Goal: Task Accomplishment & Management: Manage account settings

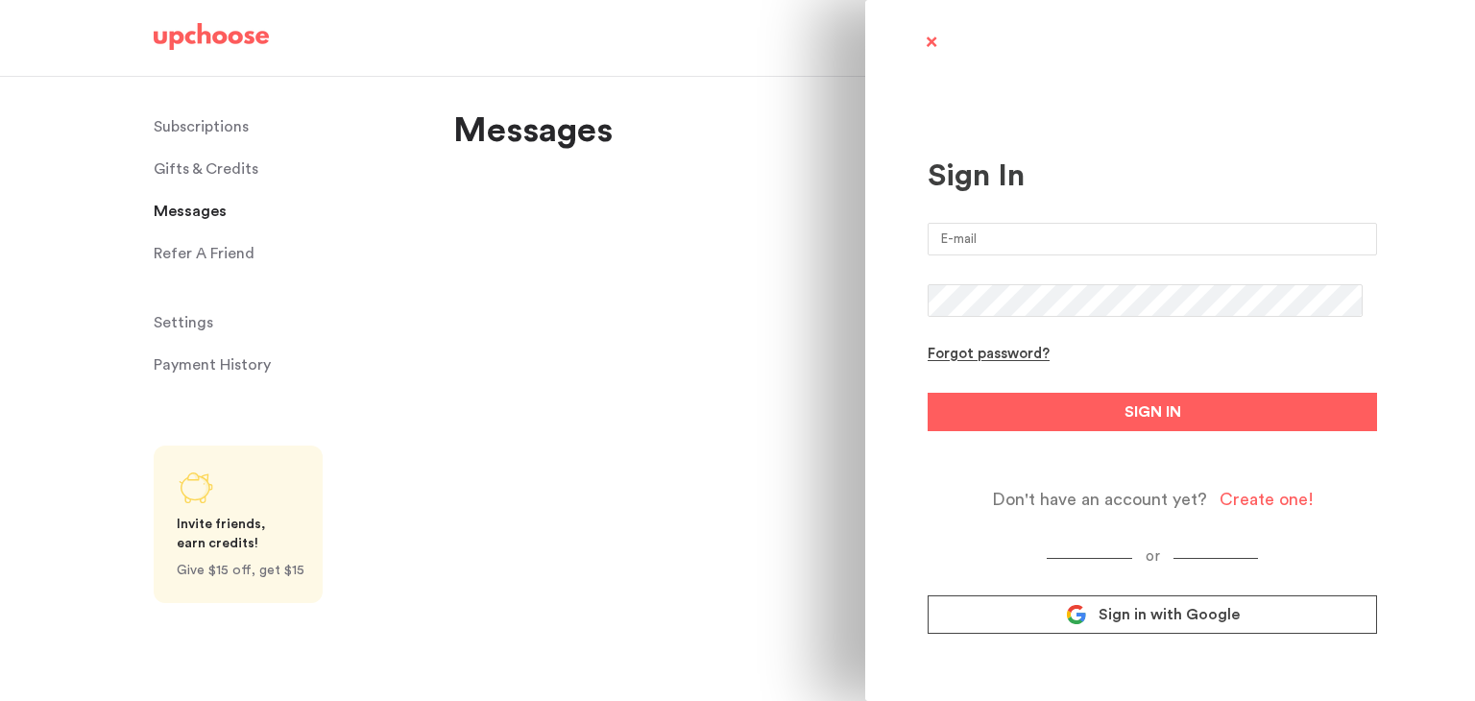
click at [1045, 236] on input "email" at bounding box center [1153, 239] width 450 height 33
type input "ngozia@gmail.com"
click at [928, 393] on button "SIGN IN" at bounding box center [1153, 412] width 450 height 38
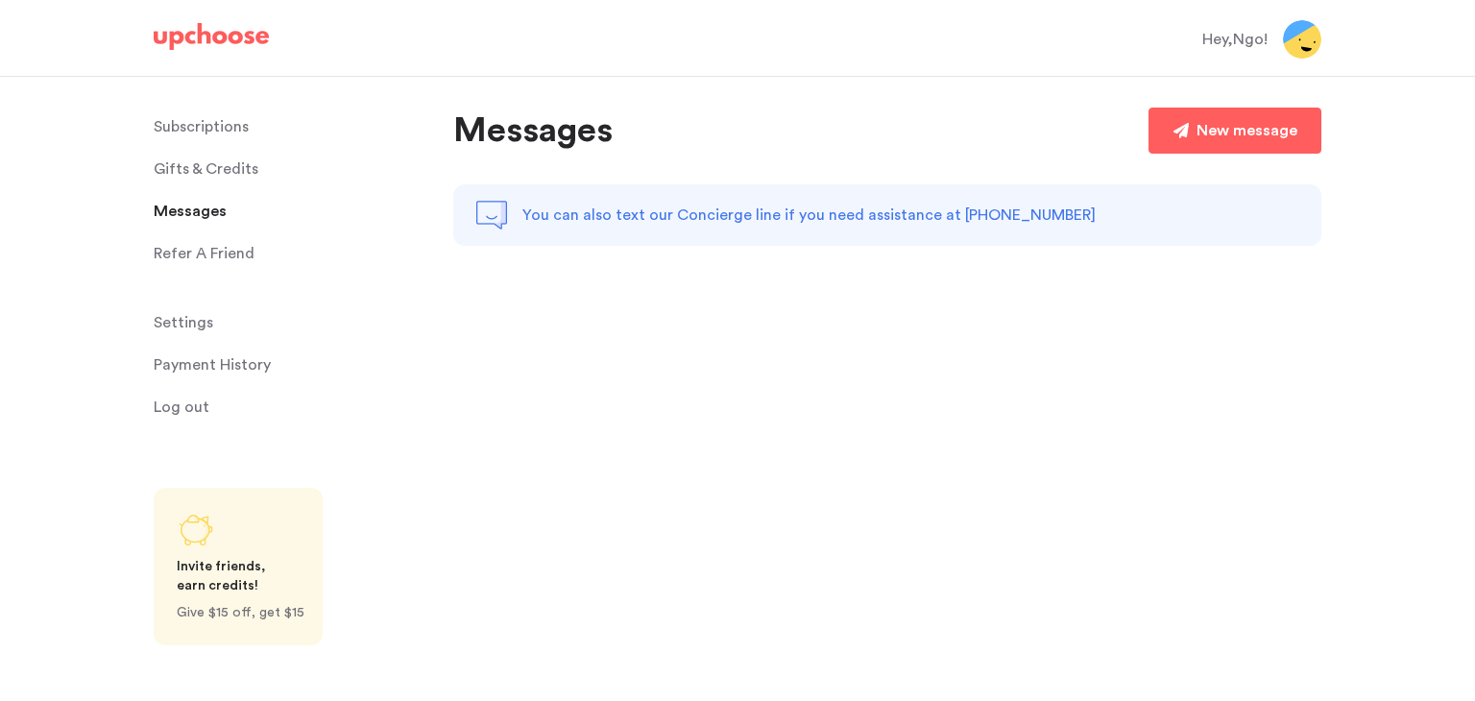
click at [219, 124] on p "Subscriptions" at bounding box center [201, 127] width 95 height 38
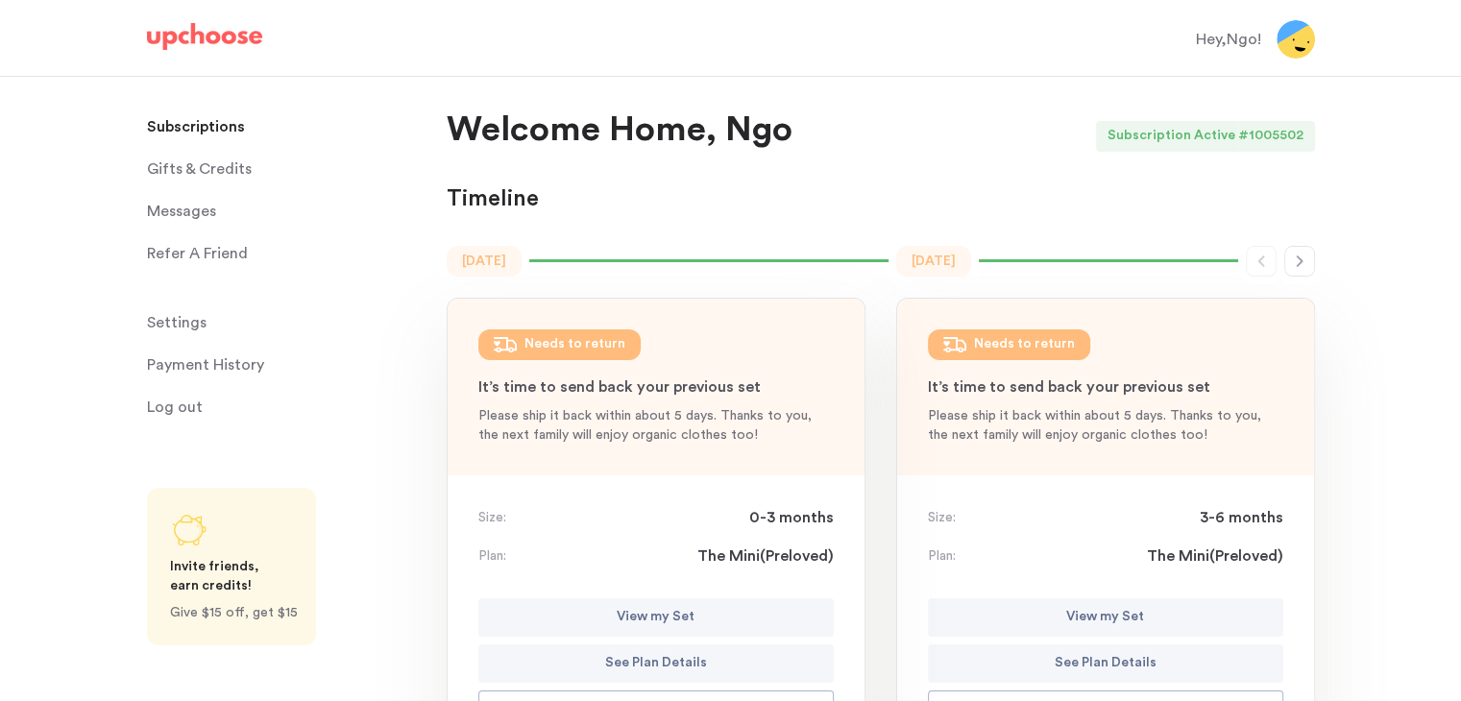
click at [1307, 270] on button "button" at bounding box center [1299, 261] width 31 height 31
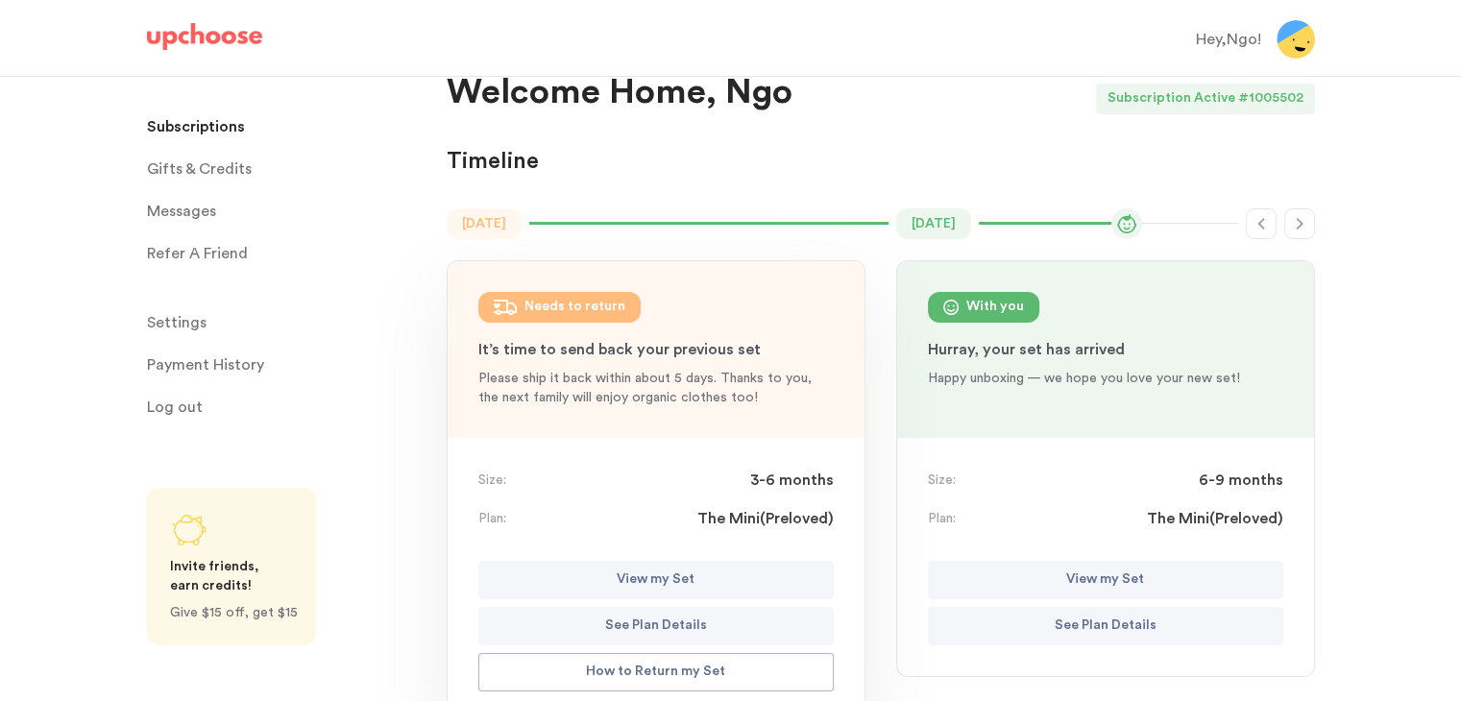
scroll to position [34, 0]
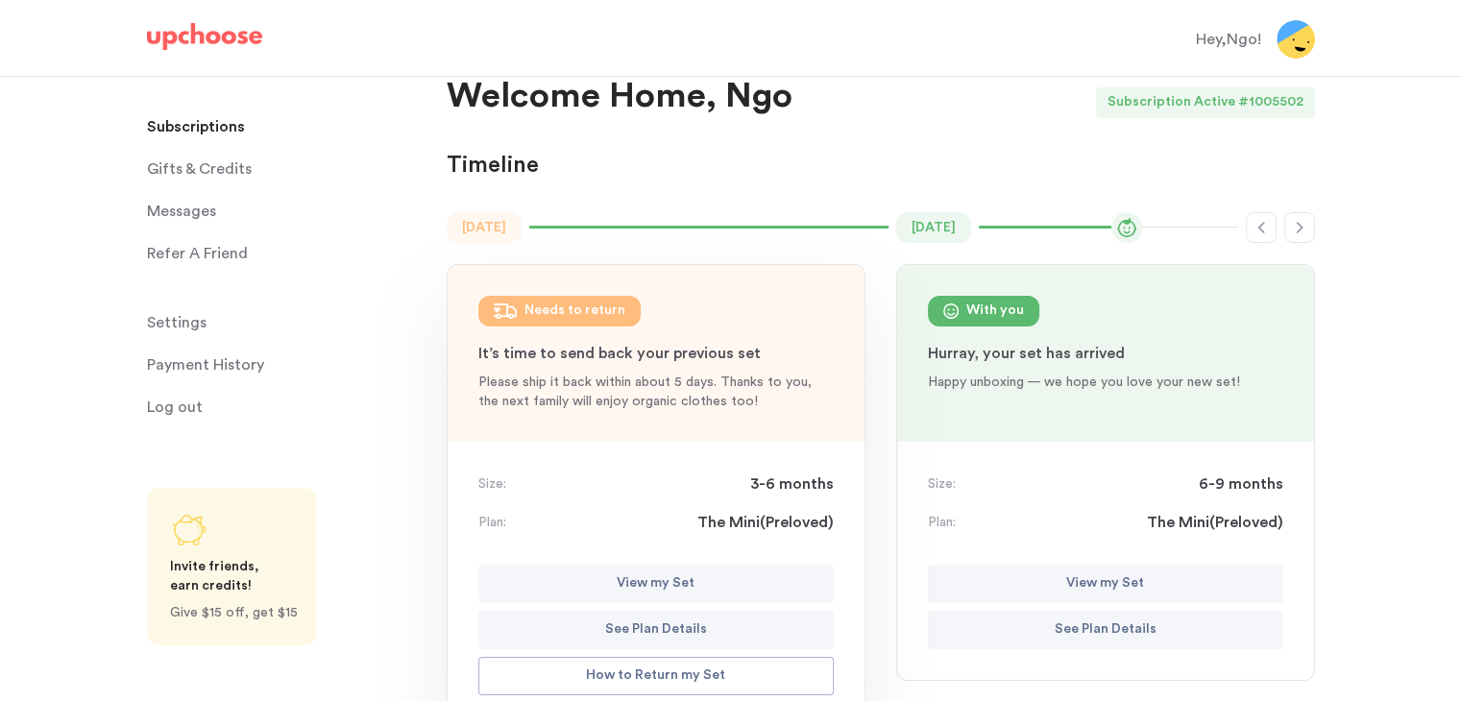
click at [1298, 231] on icon "button" at bounding box center [1299, 228] width 7 height 12
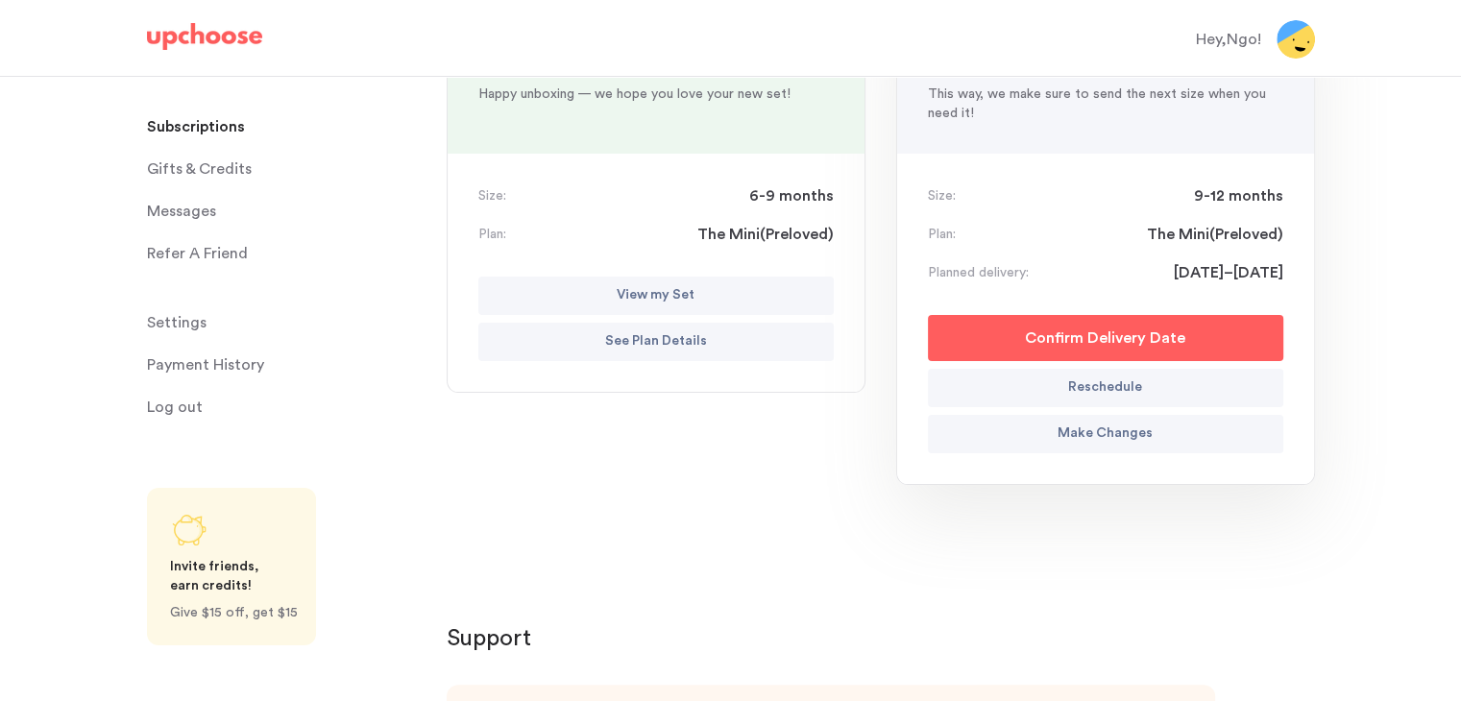
scroll to position [321, 0]
